Goal: Information Seeking & Learning: Learn about a topic

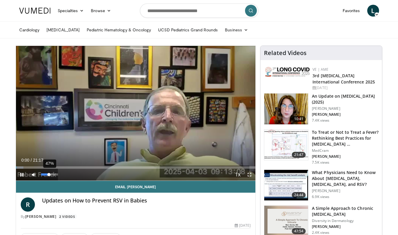
drag, startPoint x: 46, startPoint y: 172, endPoint x: 49, endPoint y: 173, distance: 3.4
click at [49, 173] on div "47%" at bounding box center [49, 175] width 21 height 12
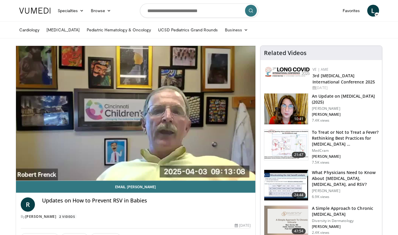
click at [54, 173] on video-js "**********" at bounding box center [135, 113] width 239 height 135
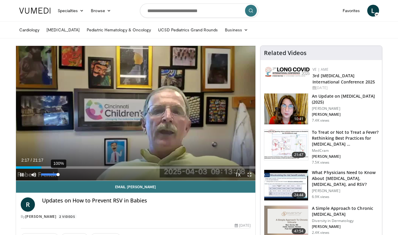
drag, startPoint x: 55, startPoint y: 173, endPoint x: 59, endPoint y: 174, distance: 3.6
click at [58, 174] on div "Volume Level" at bounding box center [49, 174] width 17 height 2
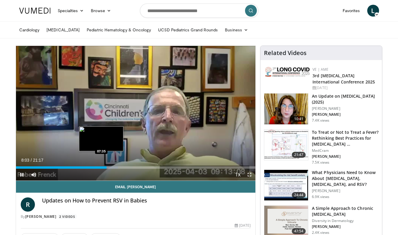
click at [101, 166] on div "Loaded : 42.70% 08:04 07:35" at bounding box center [135, 166] width 239 height 6
click at [94, 166] on div "06:58" at bounding box center [55, 167] width 78 height 2
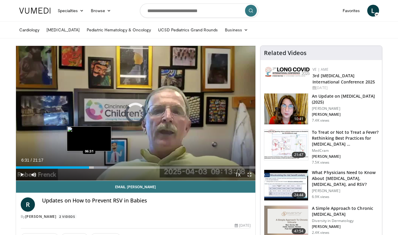
click at [89, 166] on div "07:02" at bounding box center [52, 167] width 73 height 2
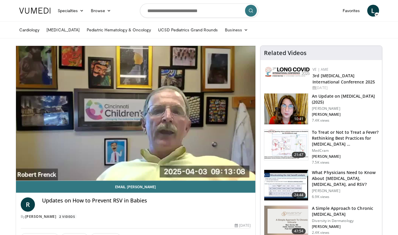
click at [218, 234] on html "Specialties Adult & Family Medicine Allergy, [MEDICAL_DATA], Immunology Anesthe…" at bounding box center [199, 117] width 398 height 235
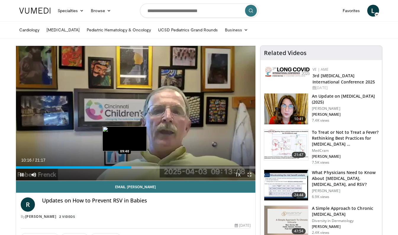
click at [124, 167] on div "Loaded : 53.22% 10:16 09:40" at bounding box center [135, 167] width 239 height 2
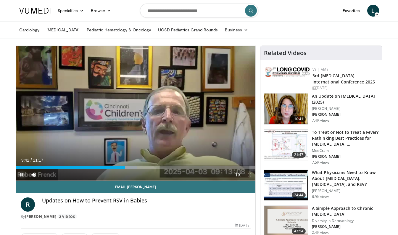
click at [22, 174] on span "Video Player" at bounding box center [22, 175] width 12 height 12
click at [22, 175] on span "Video Player" at bounding box center [22, 175] width 12 height 12
